Goal: Communication & Community: Participate in discussion

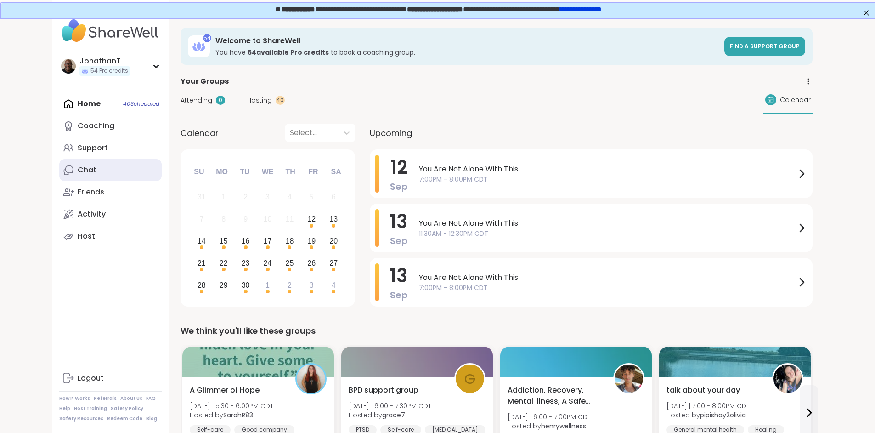
click at [78, 172] on div "Chat" at bounding box center [87, 170] width 19 height 10
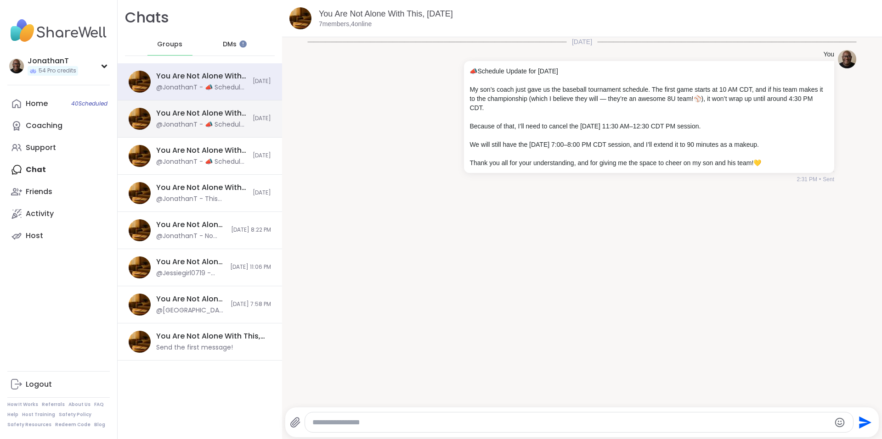
click at [217, 128] on div "@JonathanT - 📣 Schedule Update for Sunday, Sept 14 My son’s coach just gave us …" at bounding box center [201, 124] width 91 height 9
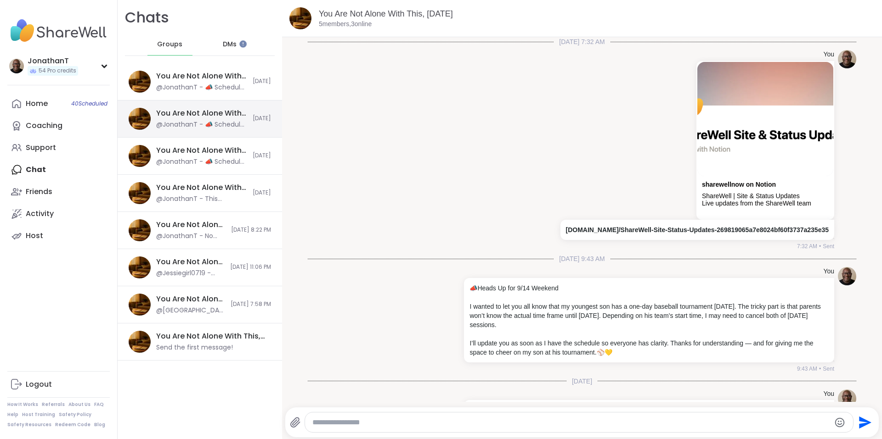
scroll to position [124, 0]
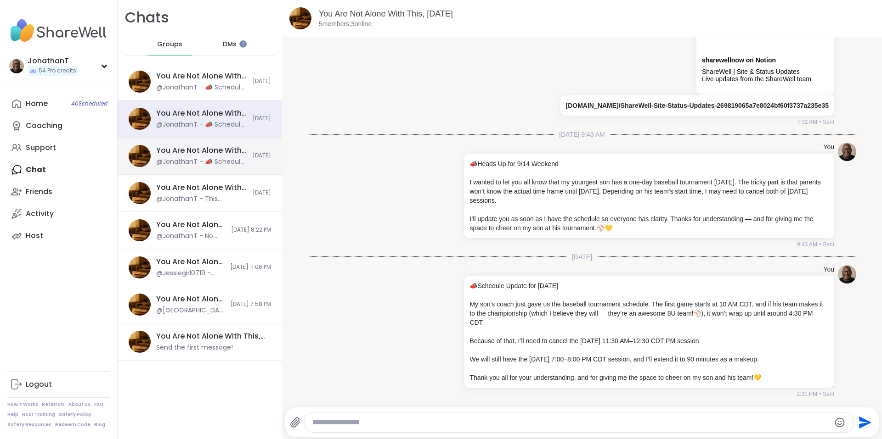
click at [209, 152] on div "You Are Not Alone With This, Sep 13" at bounding box center [201, 151] width 91 height 10
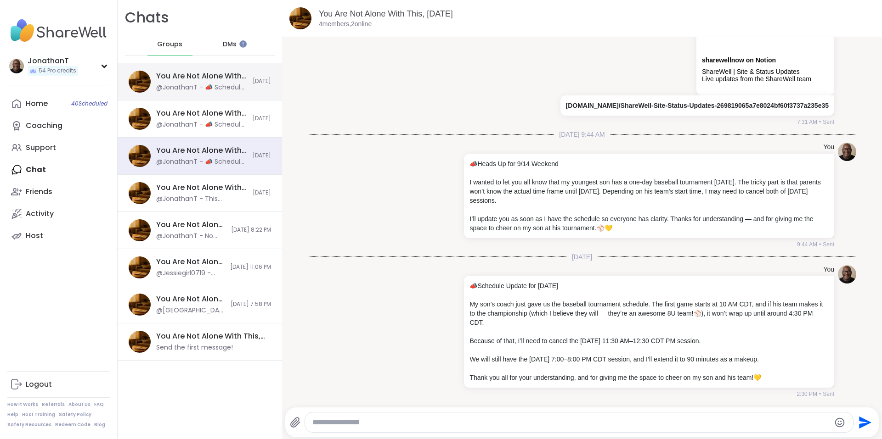
click at [208, 92] on div "@JonathanT - 📣 Schedule Update for Sunday, Sept 14 My son’s coach just gave us …" at bounding box center [201, 87] width 91 height 9
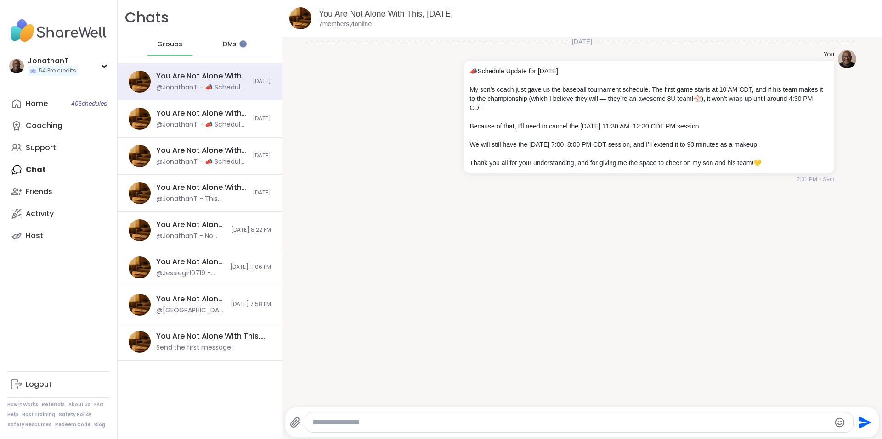
click at [57, 29] on img at bounding box center [58, 31] width 102 height 32
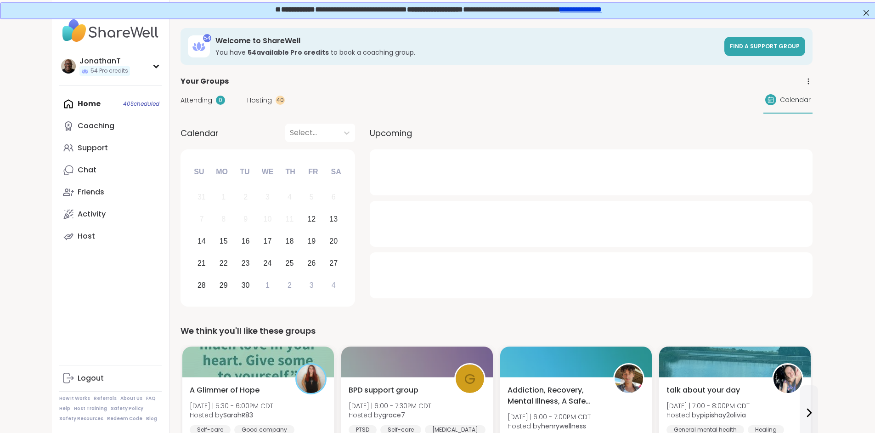
click at [59, 103] on div "Home 40 Scheduled Coaching Support Chat Friends Activity Host" at bounding box center [110, 170] width 102 height 154
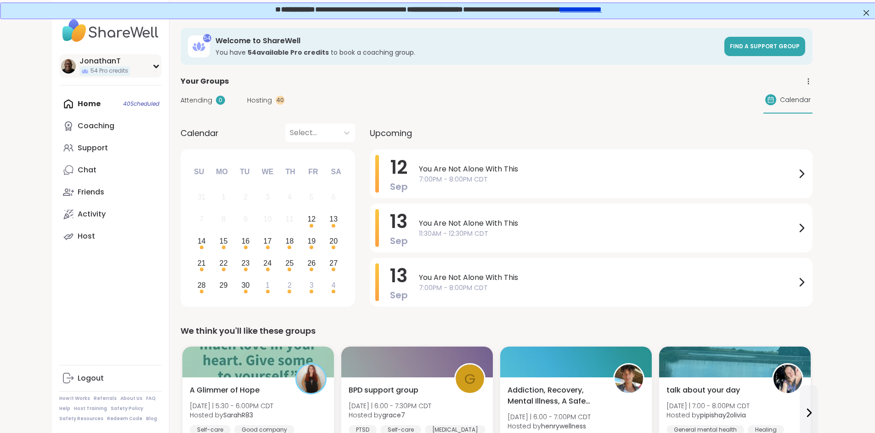
click at [61, 61] on img at bounding box center [68, 66] width 15 height 15
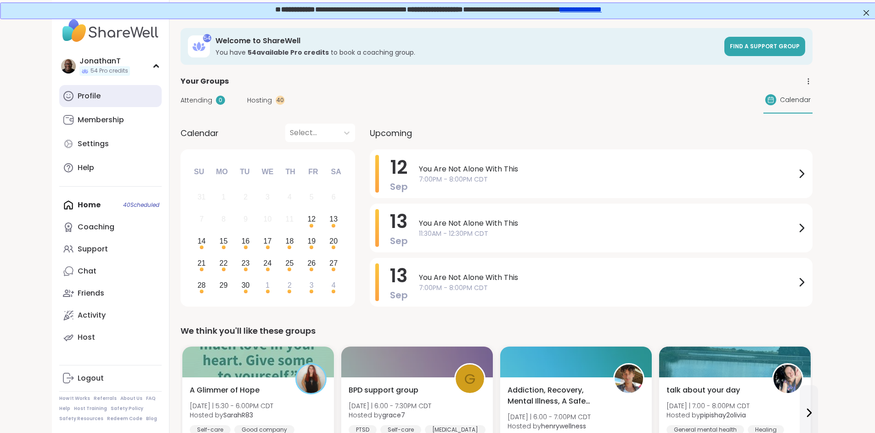
click at [78, 93] on div "Profile" at bounding box center [89, 96] width 23 height 10
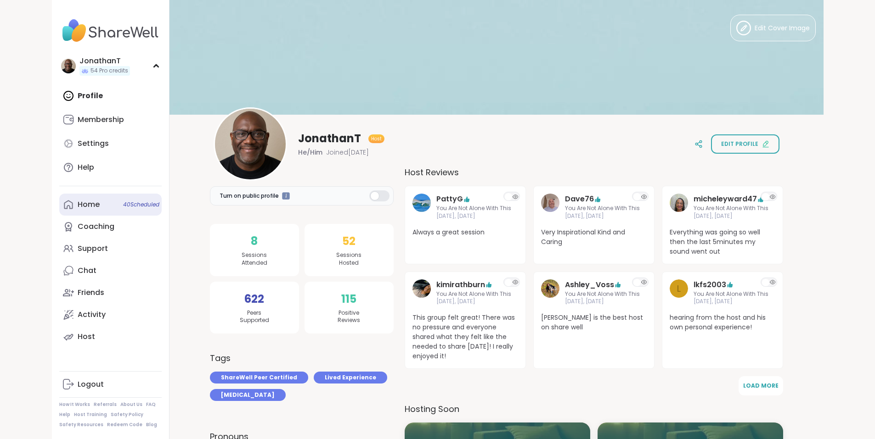
click at [78, 203] on div "Home 40 Scheduled" at bounding box center [89, 205] width 22 height 10
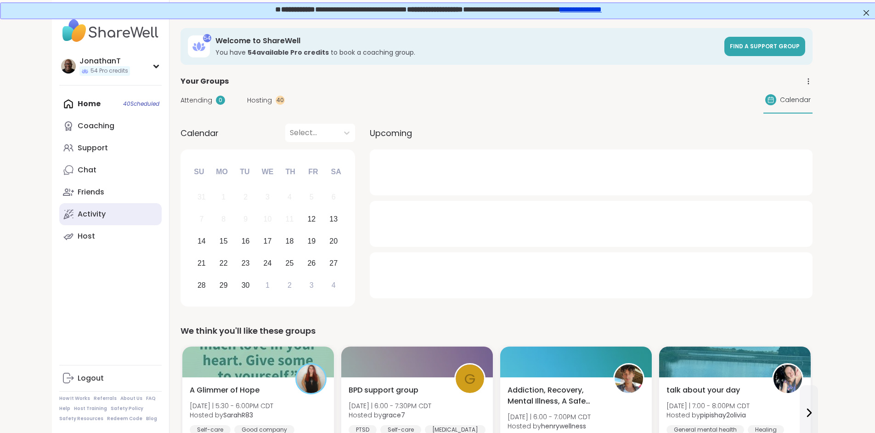
click at [78, 214] on div "Activity" at bounding box center [92, 214] width 28 height 10
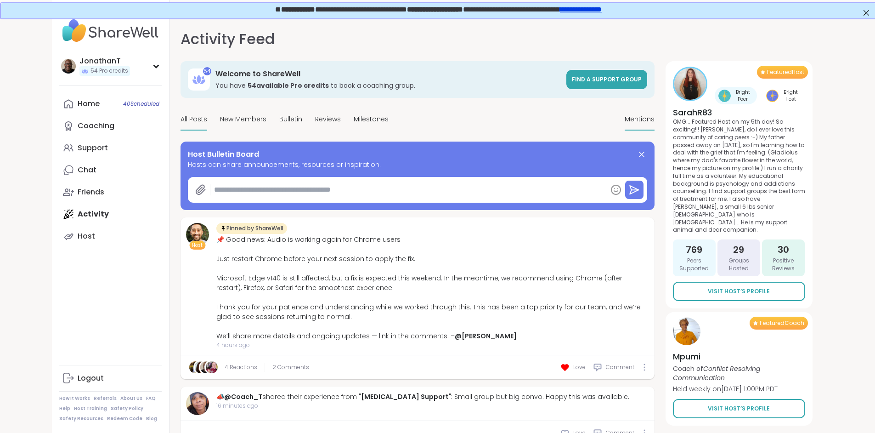
click at [654, 117] on span "Mentions" at bounding box center [640, 119] width 30 height 10
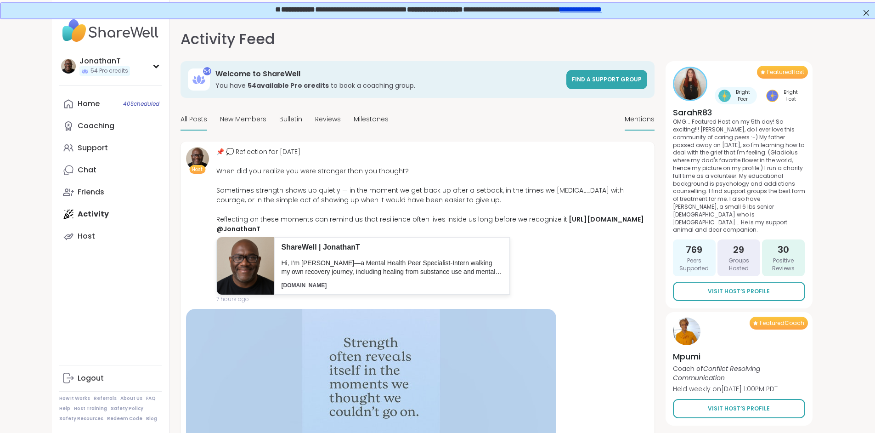
click at [180, 115] on span "All Posts" at bounding box center [193, 119] width 27 height 10
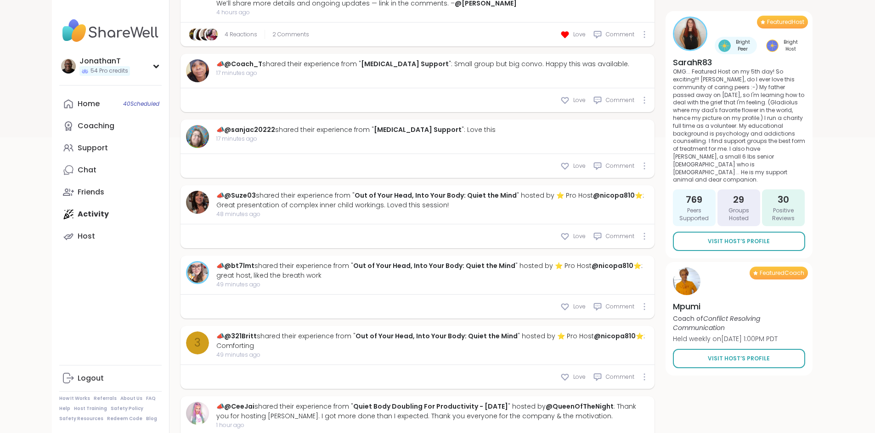
scroll to position [339, 0]
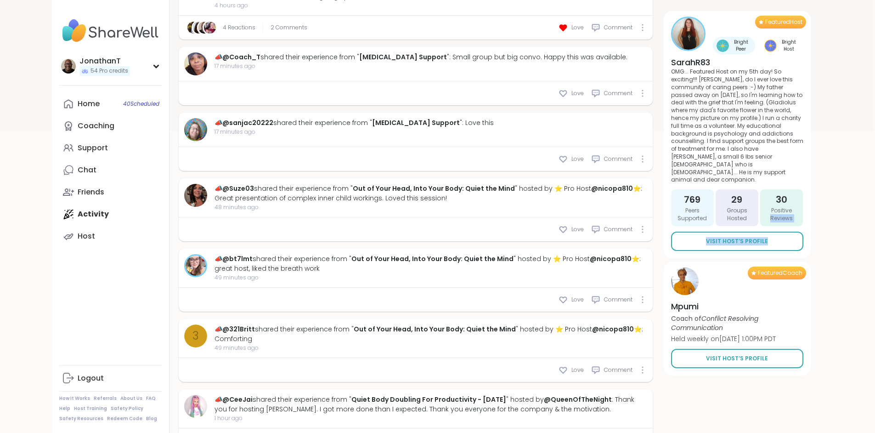
drag, startPoint x: 874, startPoint y: 248, endPoint x: 872, endPoint y: 288, distance: 40.5
click at [811, 290] on div "Featured Coach Mpumi Coach of Conflict Resolving Communication Held weekly on W…" at bounding box center [737, 318] width 147 height 113
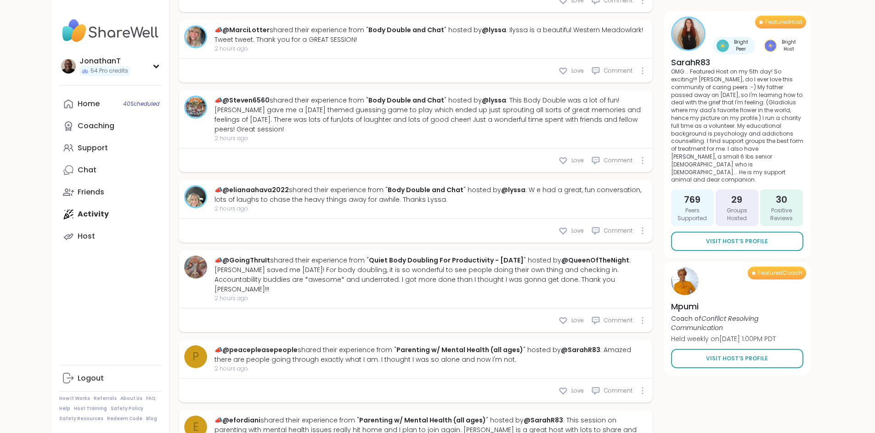
scroll to position [1398, 2]
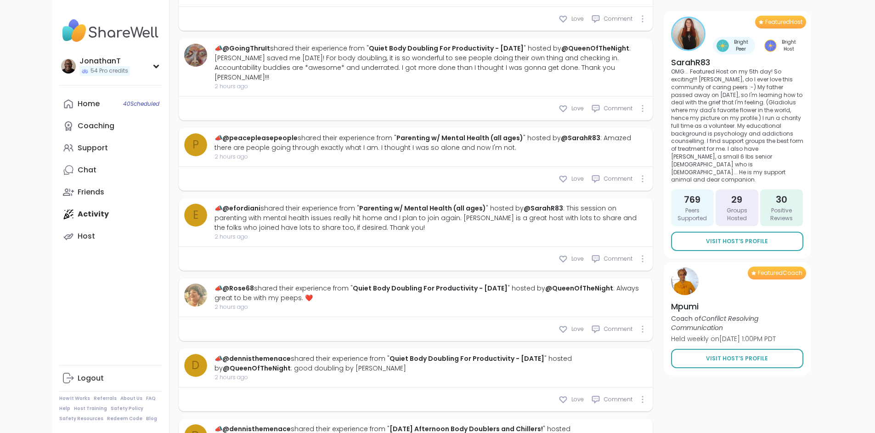
type textarea "*"
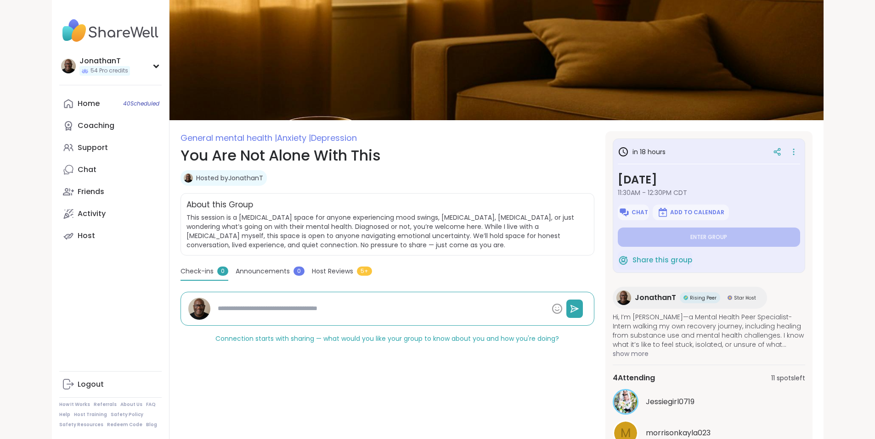
scroll to position [140, 0]
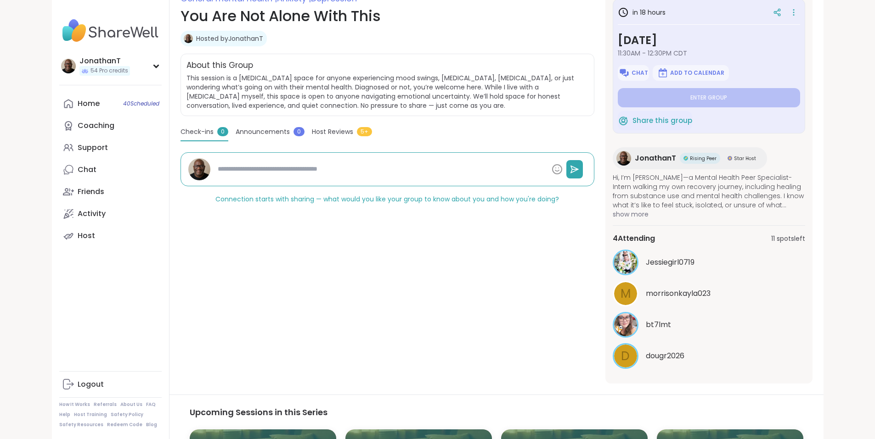
click at [196, 43] on link "Hosted by [PERSON_NAME]" at bounding box center [229, 38] width 67 height 9
type textarea "*"
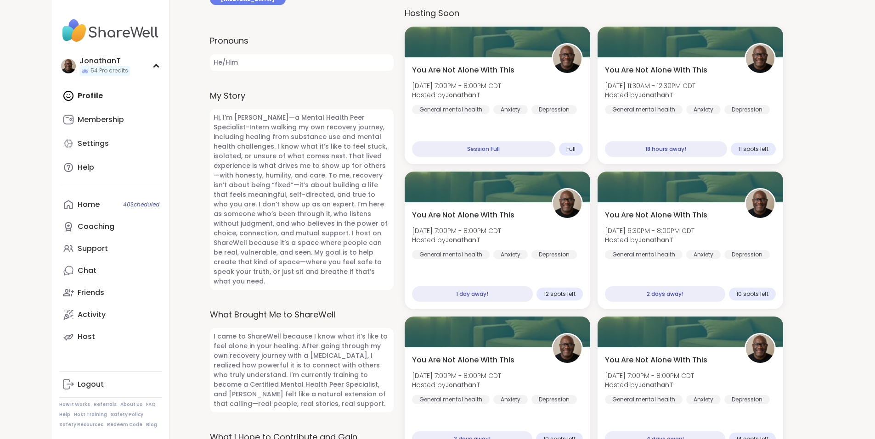
scroll to position [401, 0]
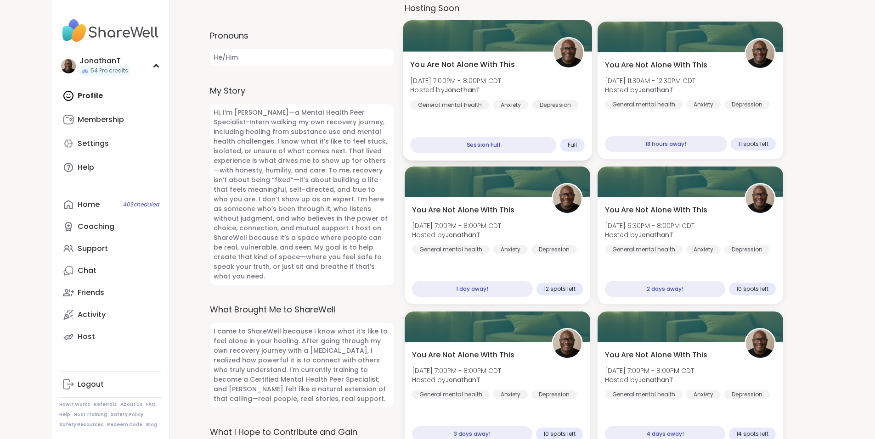
click at [548, 125] on div "You Are Not Alone With This Fri, Sep 12 | 7:00PM - 8:00PM CDT Hosted by Jonatha…" at bounding box center [496, 106] width 189 height 109
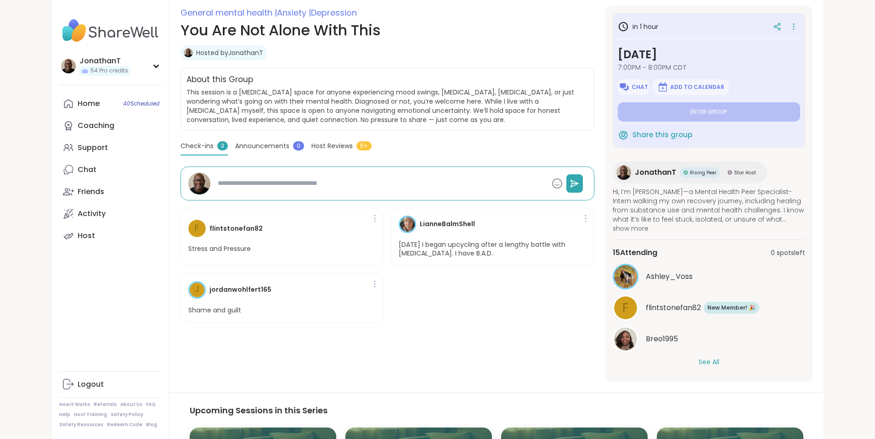
scroll to position [129, 0]
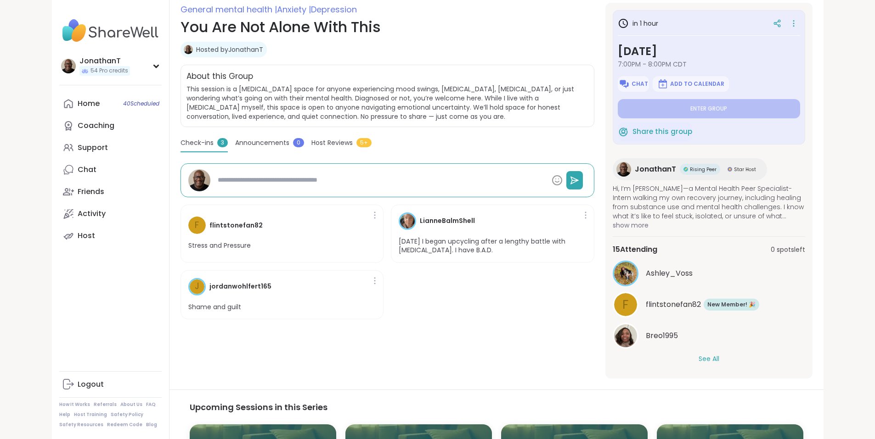
click at [719, 355] on button "See All" at bounding box center [708, 360] width 21 height 10
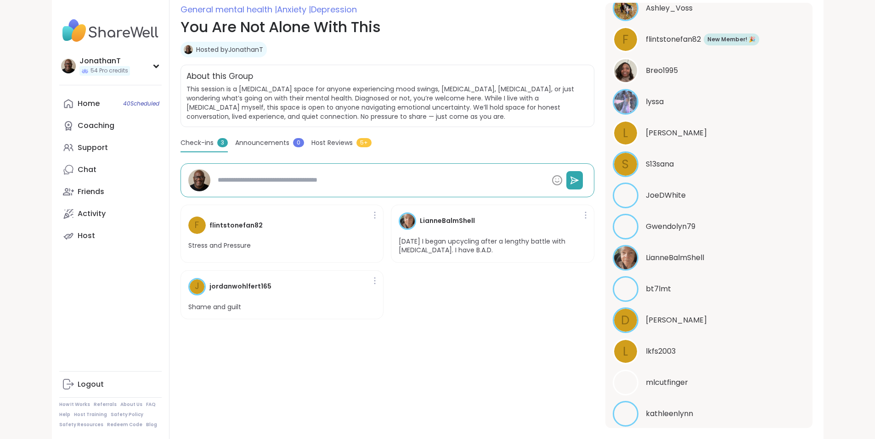
scroll to position [325, 0]
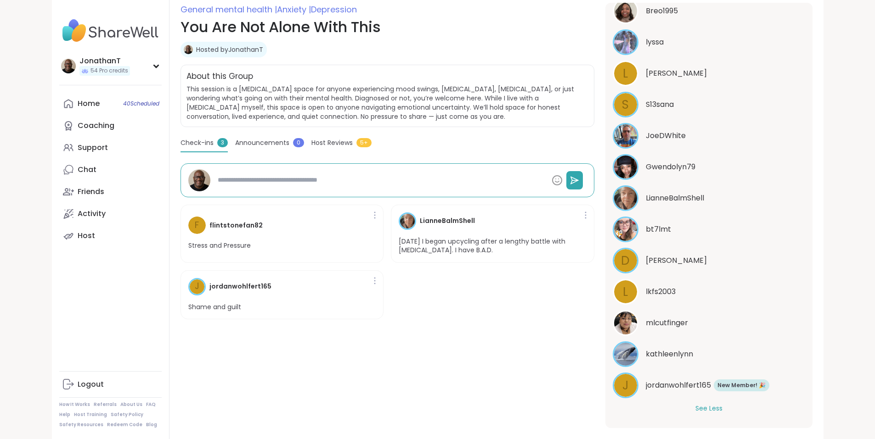
type textarea "*"
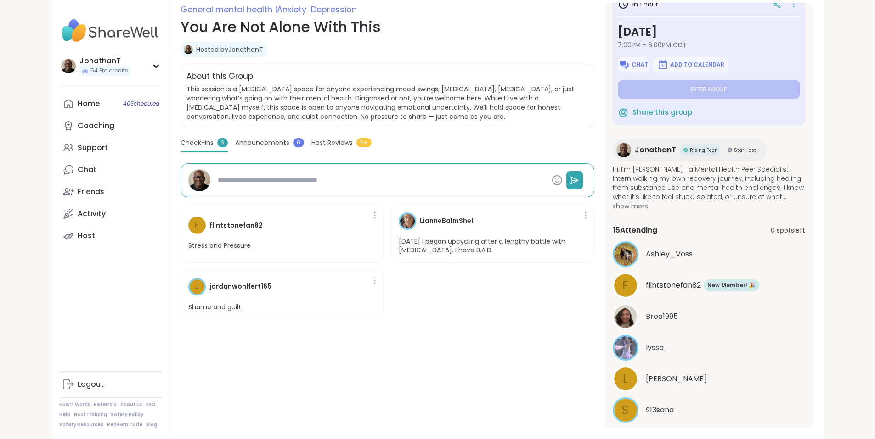
scroll to position [0, 0]
